Goal: Task Accomplishment & Management: Use online tool/utility

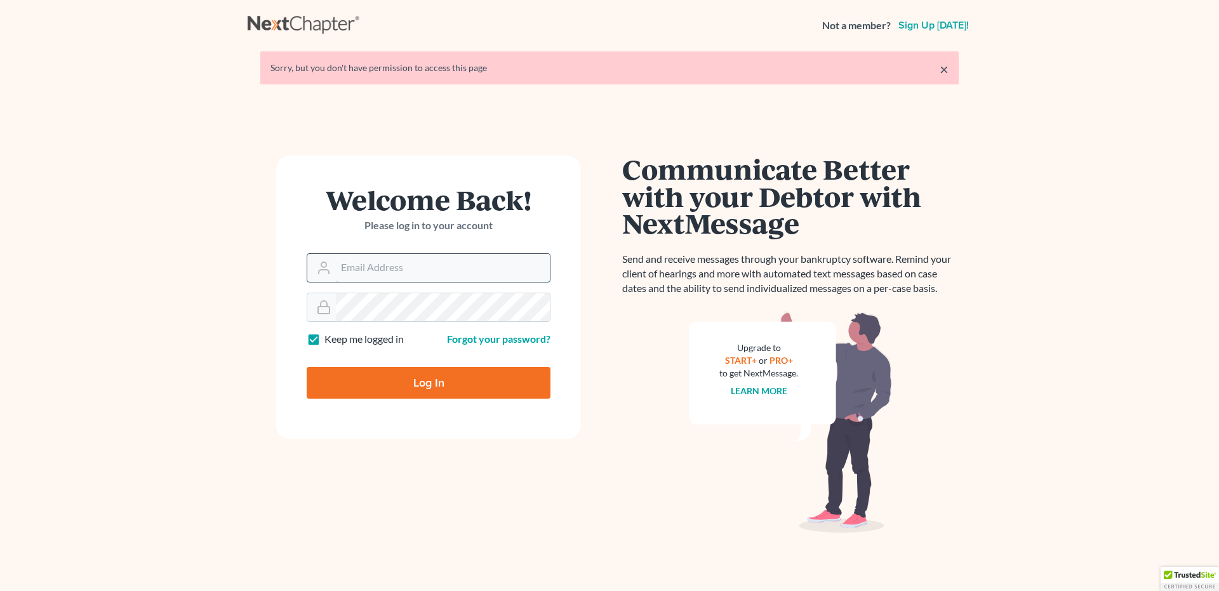
click at [411, 256] on input "Email Address" at bounding box center [443, 268] width 214 height 28
type input "[EMAIL_ADDRESS][DOMAIN_NAME]"
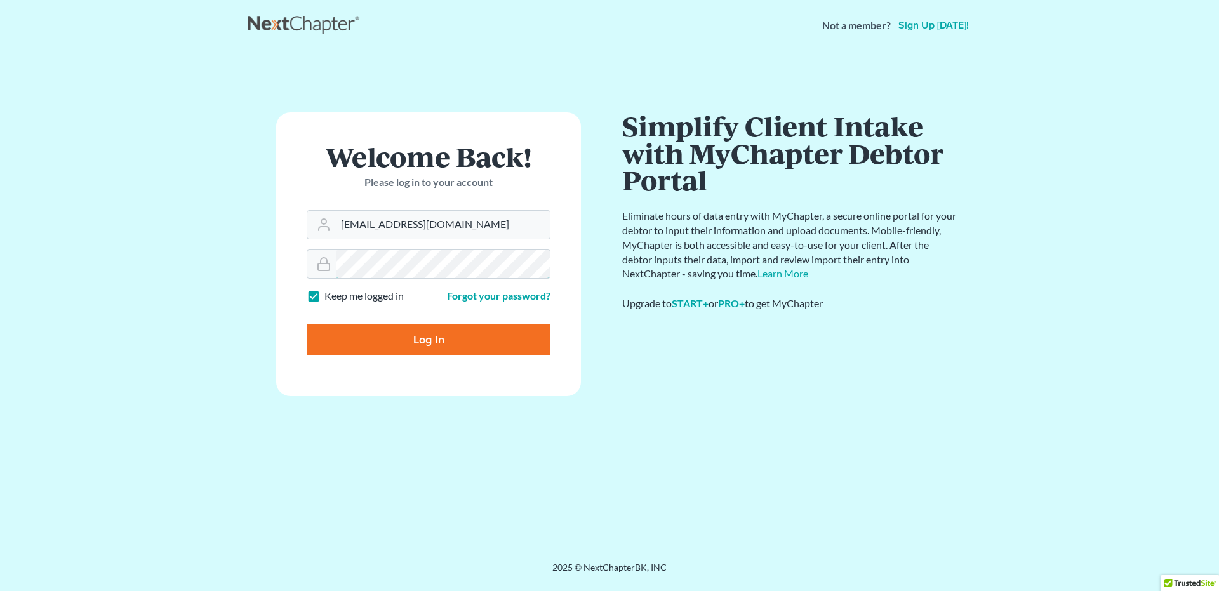
click at [307, 324] on input "Log In" at bounding box center [429, 340] width 244 height 32
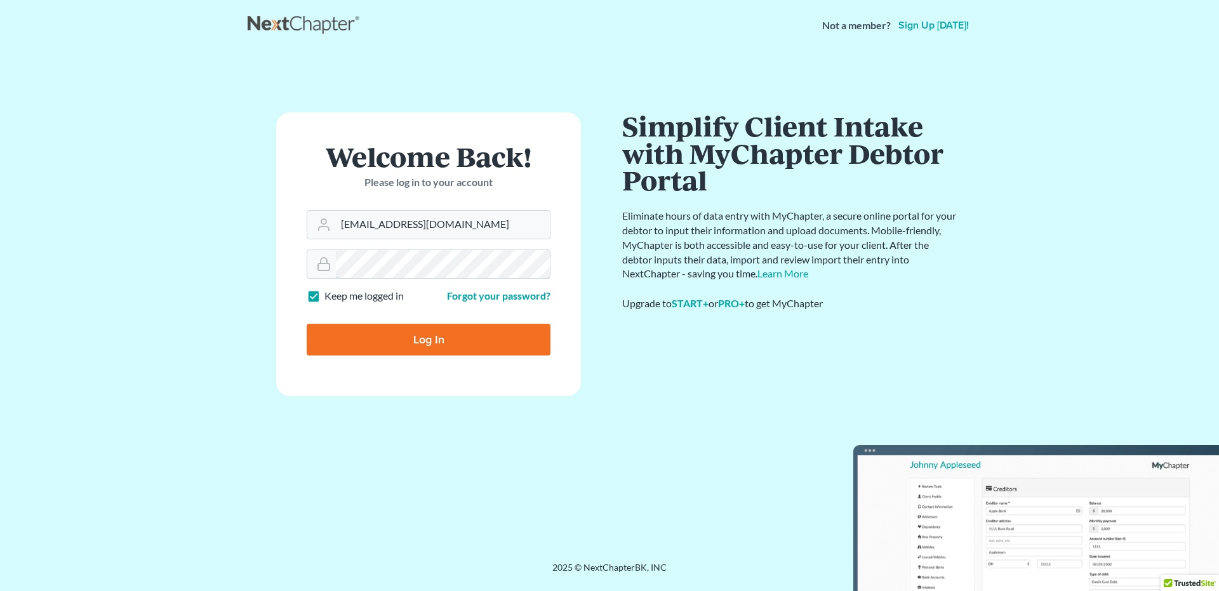
type input "Thinking..."
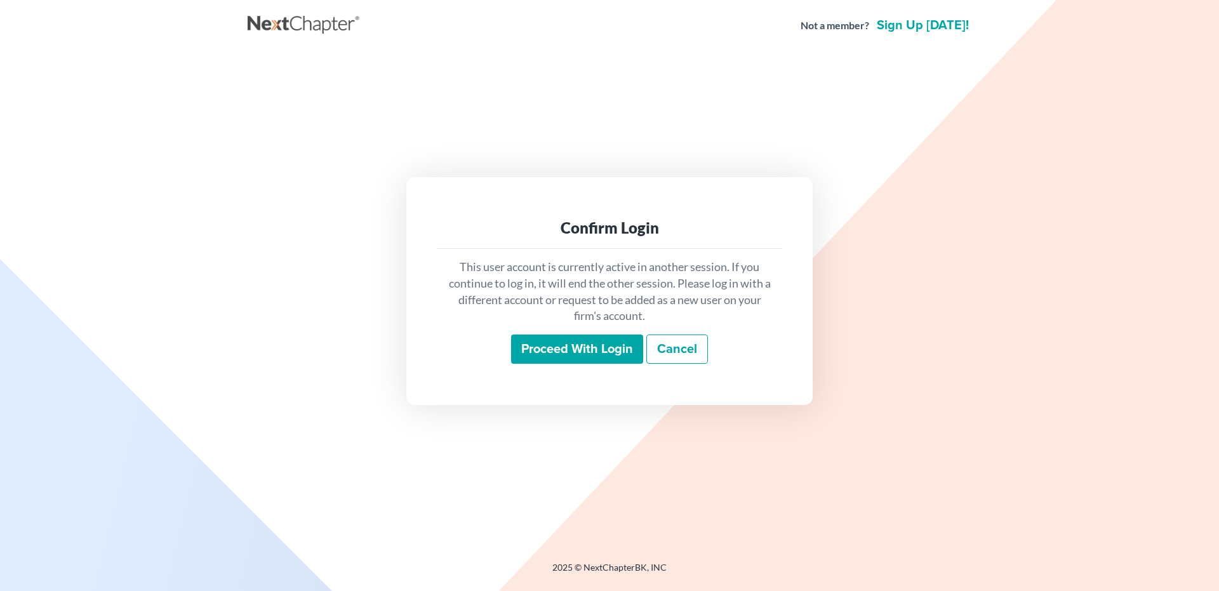
click at [586, 351] on input "Proceed with login" at bounding box center [577, 348] width 132 height 29
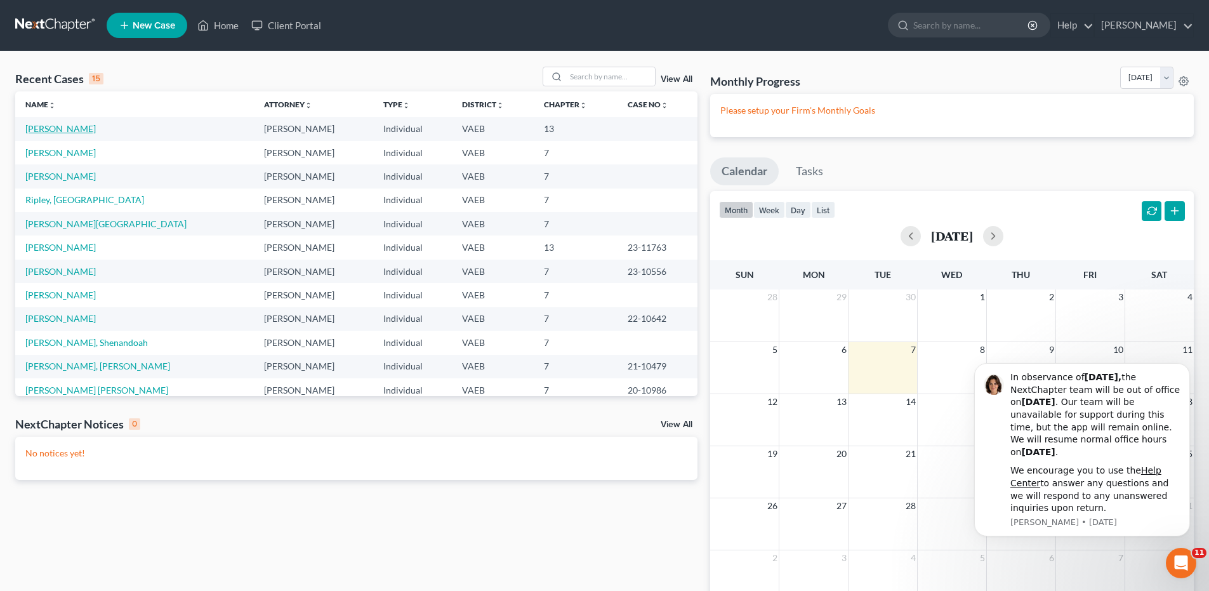
click at [50, 128] on link "McCallum, Tamar" at bounding box center [60, 128] width 70 height 11
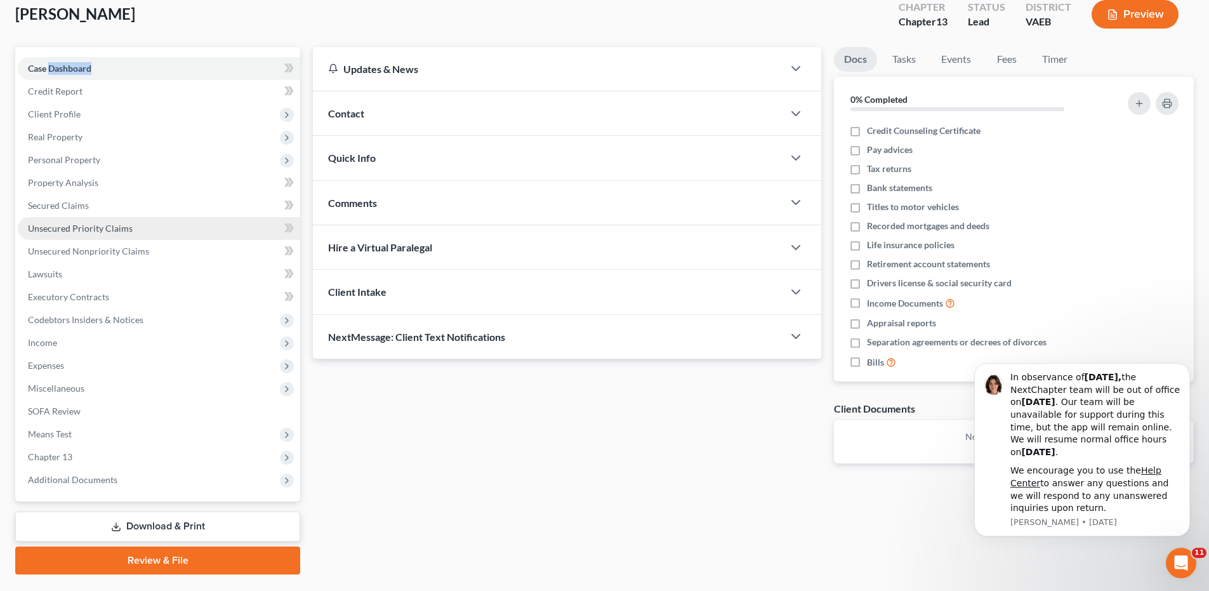
scroll to position [107, 0]
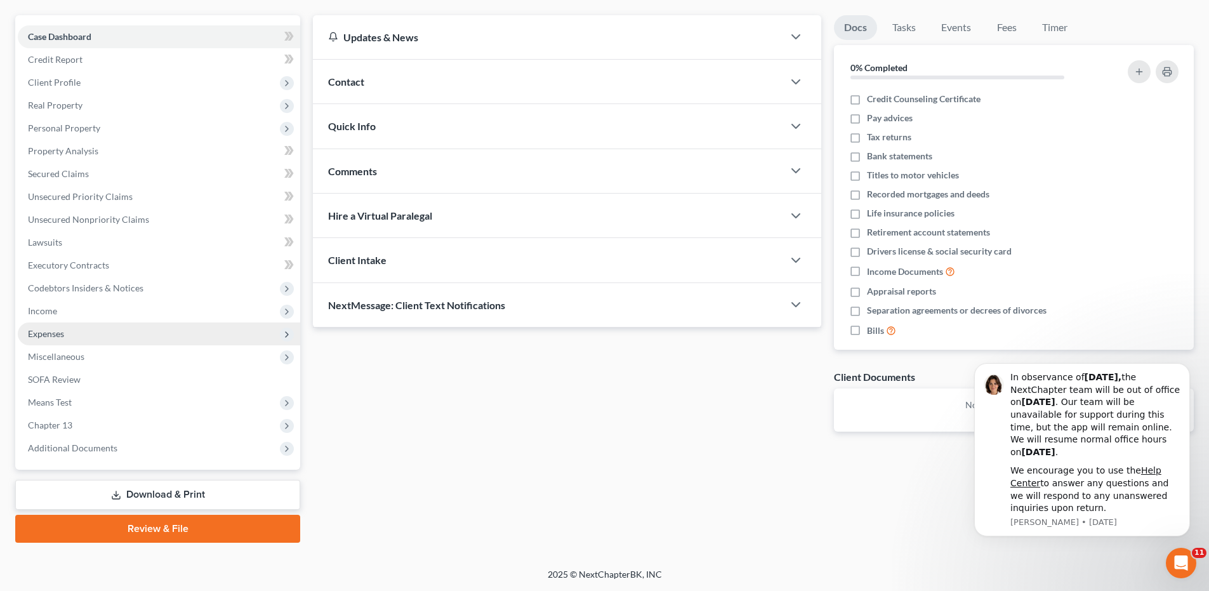
click at [49, 334] on span "Expenses" at bounding box center [46, 333] width 36 height 11
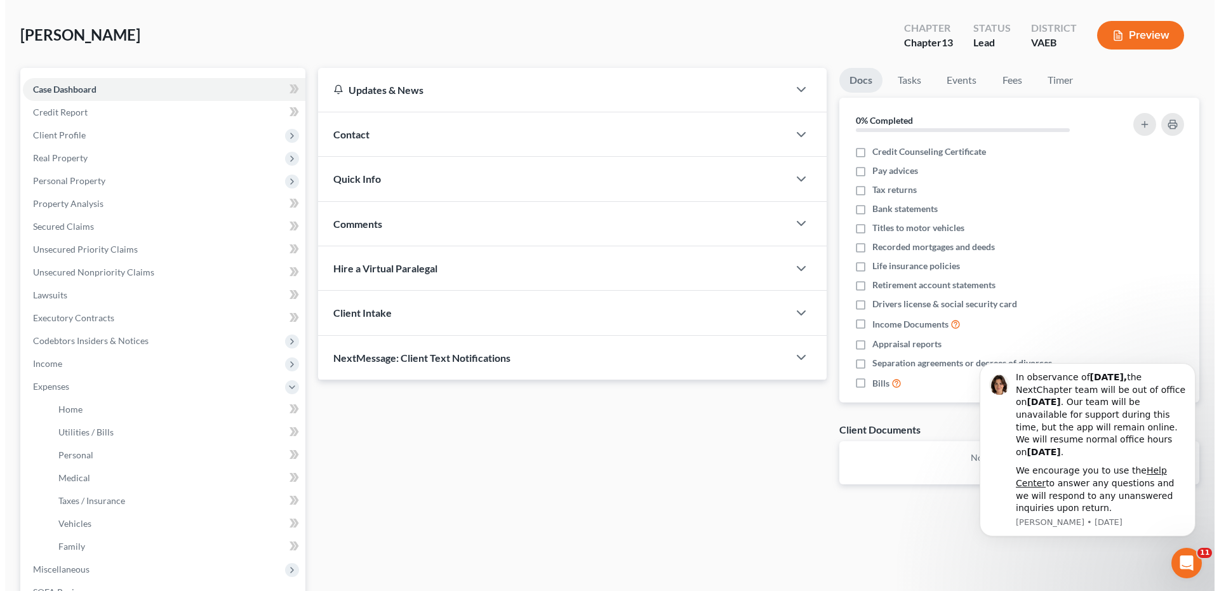
scroll to position [0, 0]
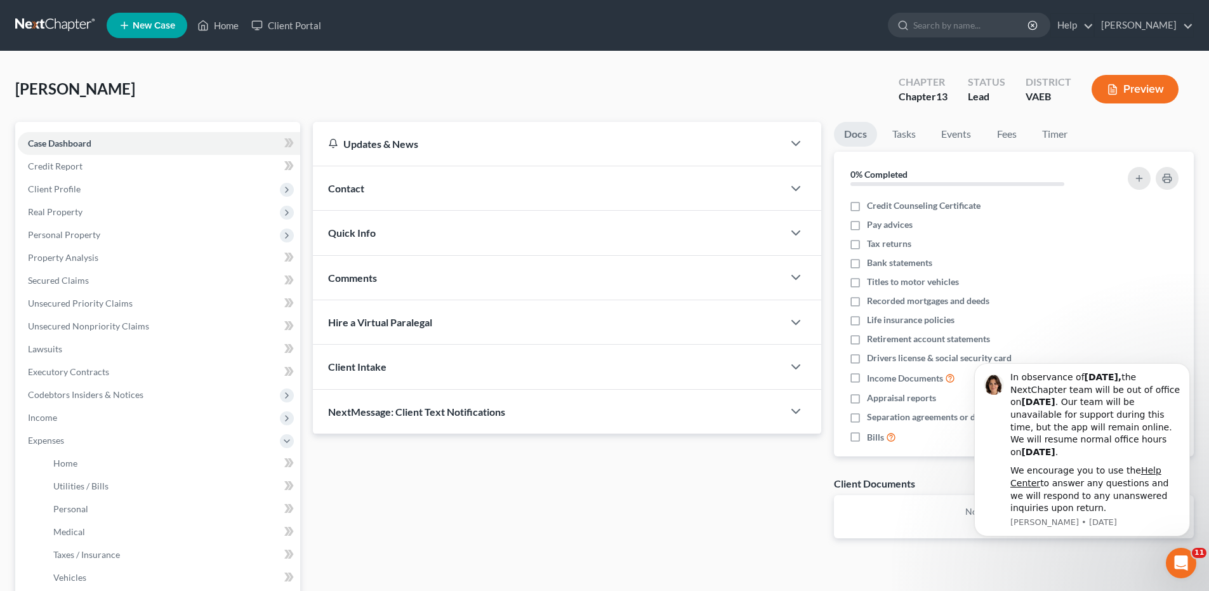
click at [1128, 84] on button "Preview" at bounding box center [1135, 89] width 87 height 29
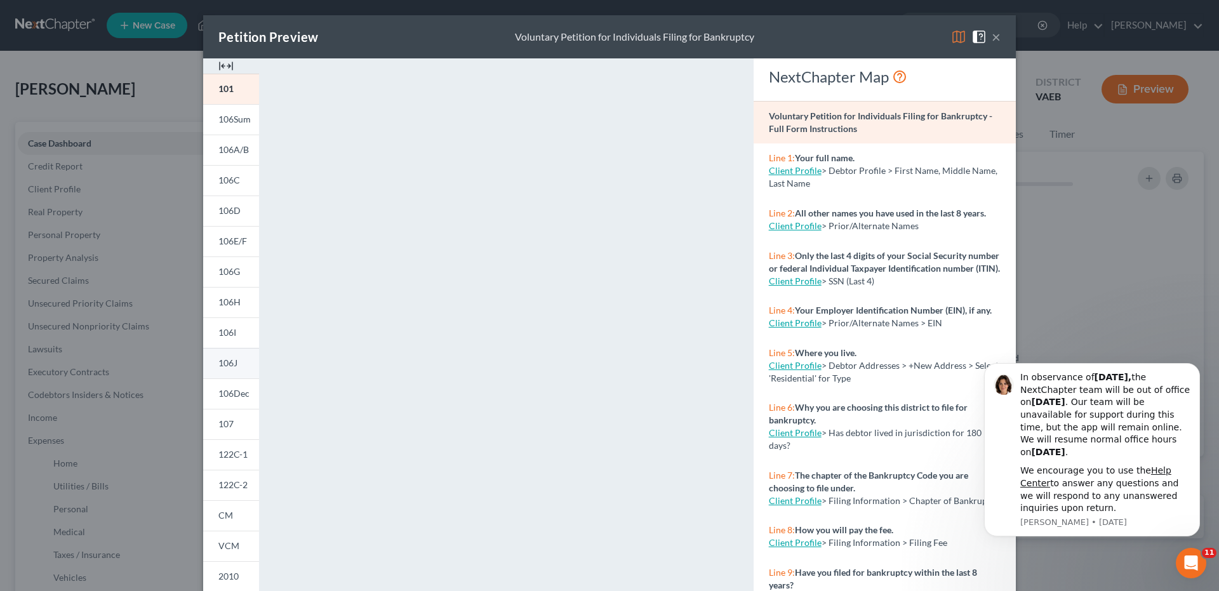
click at [222, 361] on span "106J" at bounding box center [227, 362] width 19 height 11
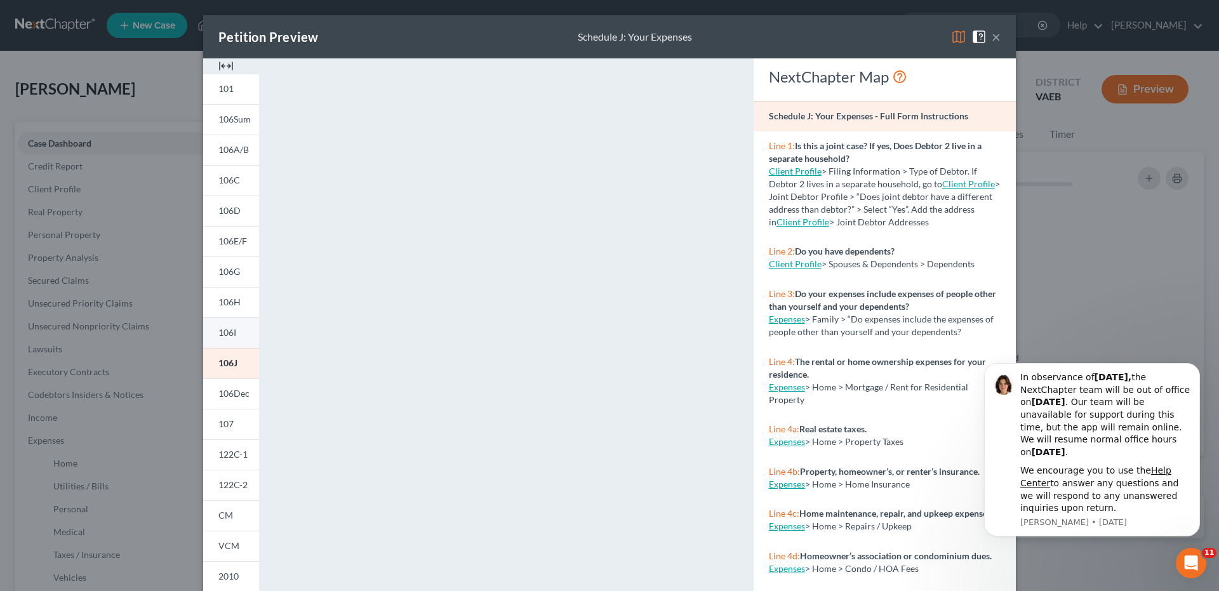
click at [223, 333] on span "106I" at bounding box center [227, 332] width 18 height 11
